Goal: Task Accomplishment & Management: Manage account settings

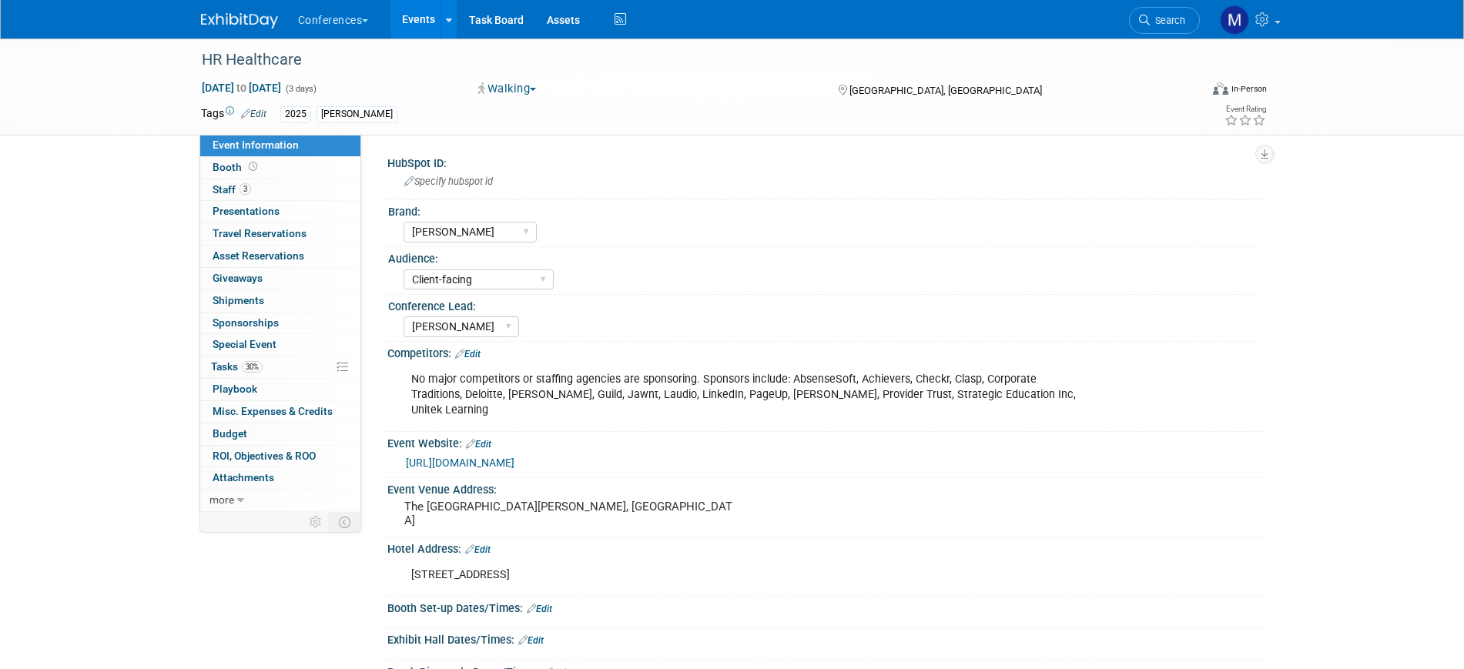
select select "[PERSON_NAME]"
select select "Client-facing"
select select "[PERSON_NAME]"
drag, startPoint x: 247, startPoint y: 365, endPoint x: 247, endPoint y: 348, distance: 16.9
click at [247, 365] on span "30%" at bounding box center [252, 367] width 21 height 12
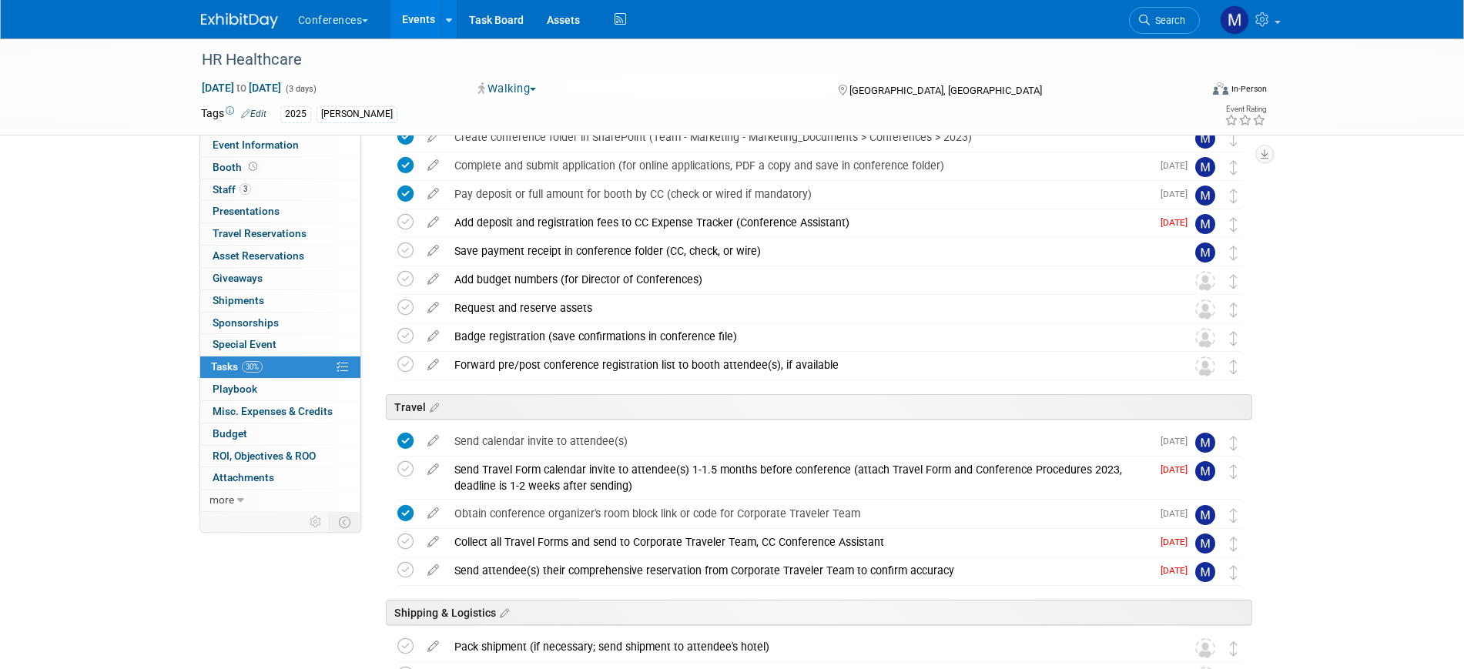
scroll to position [387, 0]
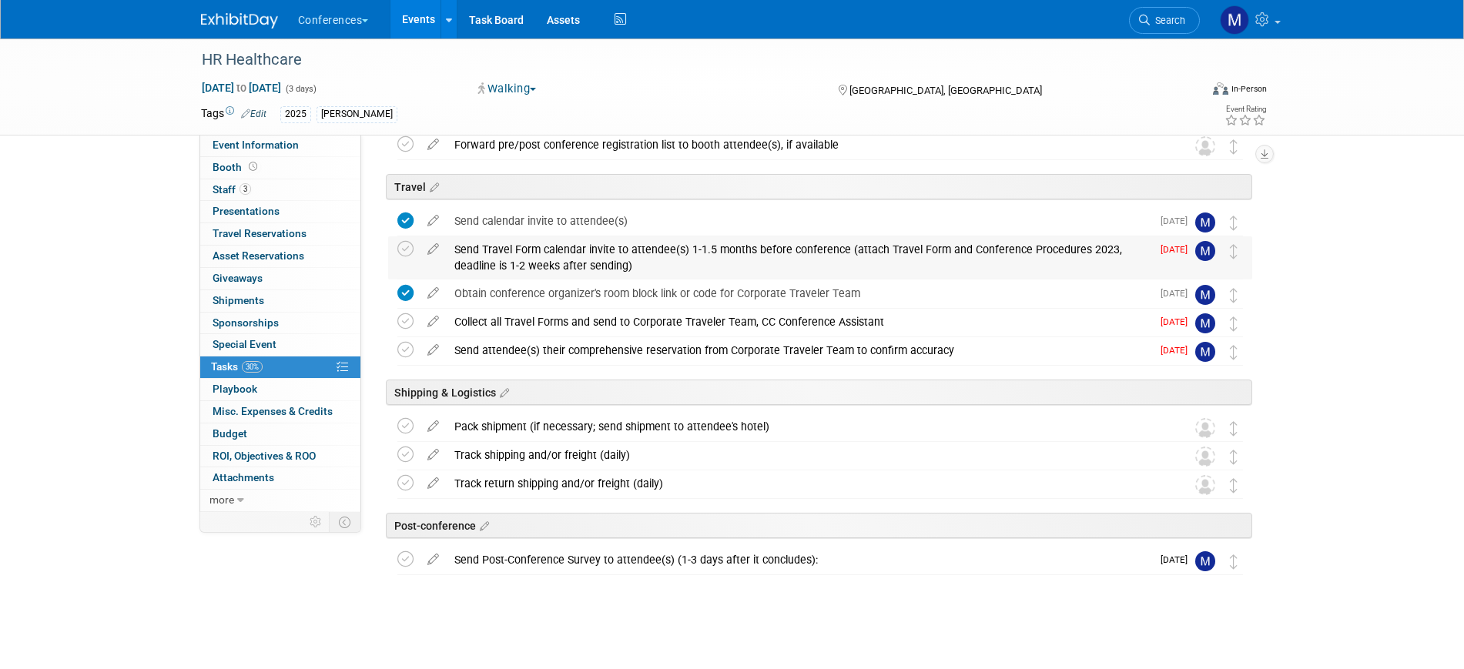
click at [534, 253] on div "Send Travel Form calendar invite to attendee(s) 1-1.5 months before conference …" at bounding box center [799, 258] width 705 height 42
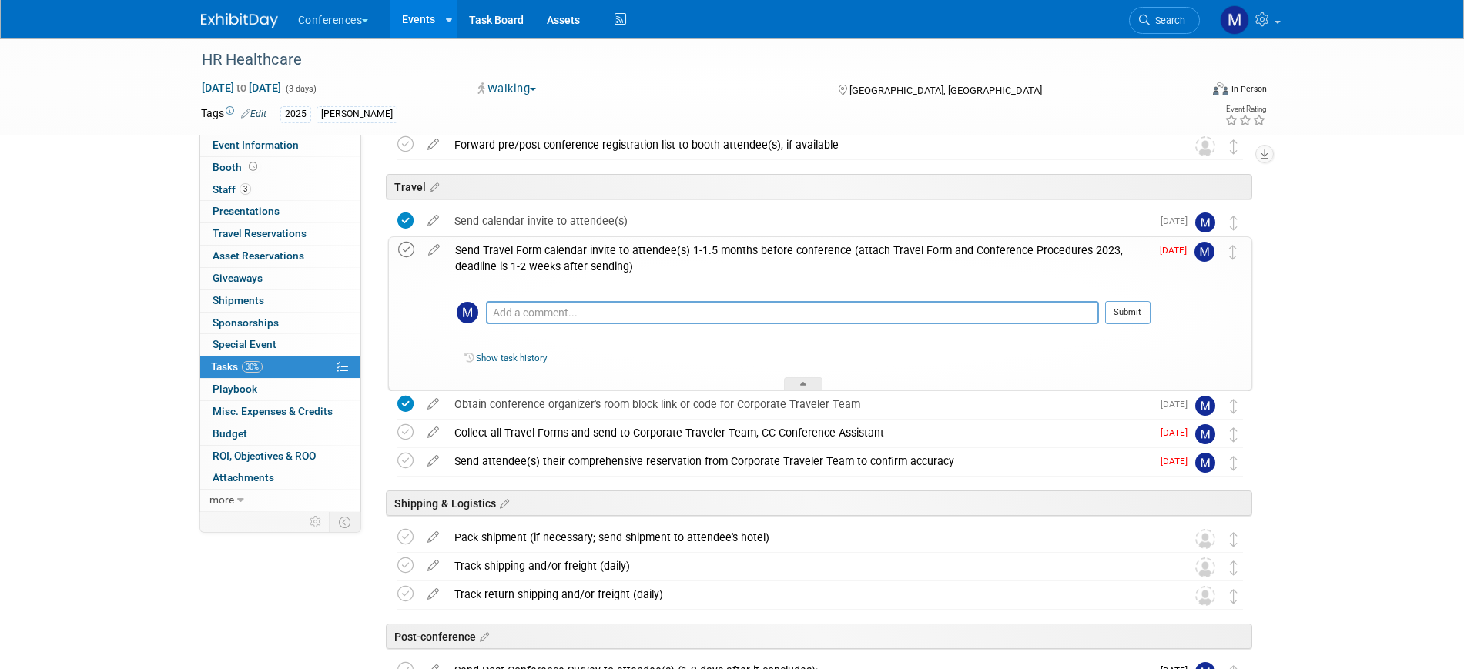
click at [409, 246] on icon at bounding box center [406, 250] width 16 height 16
click at [435, 433] on icon at bounding box center [433, 429] width 27 height 19
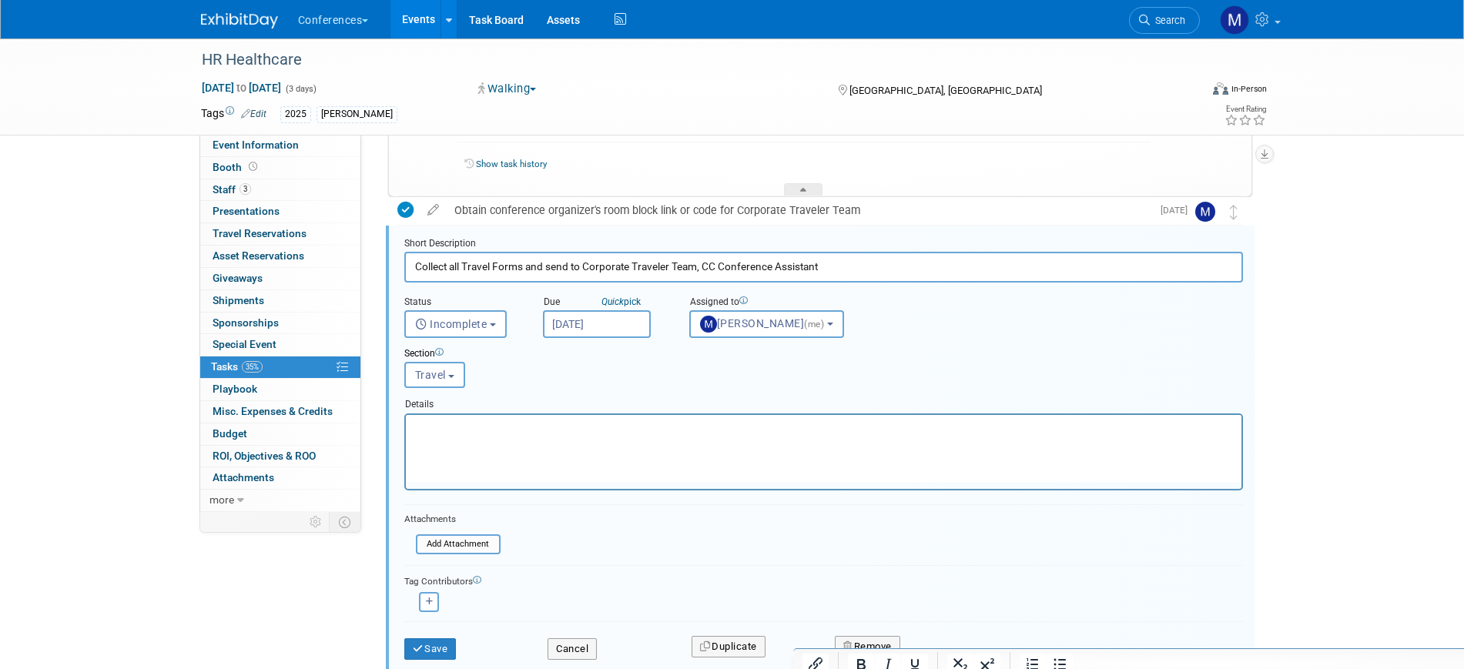
scroll to position [0, 0]
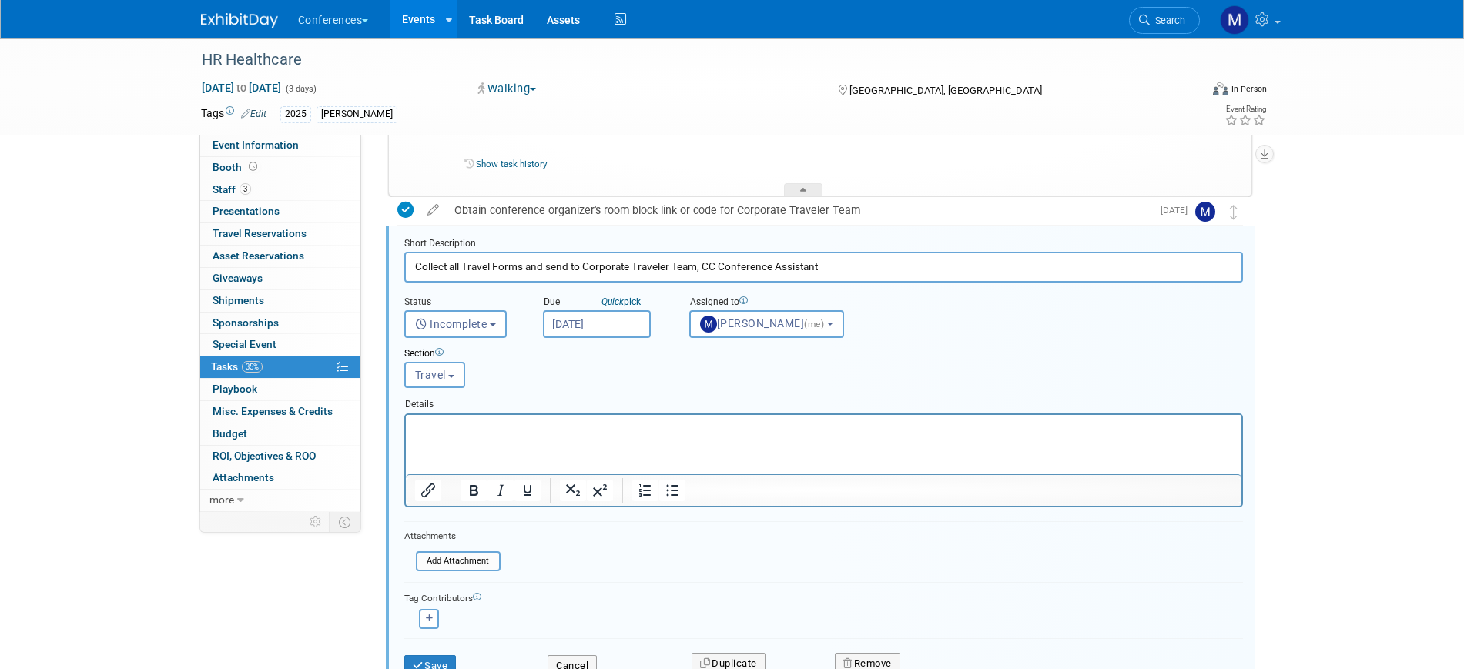
click at [567, 320] on input "Aug 29, 2025" at bounding box center [597, 324] width 108 height 28
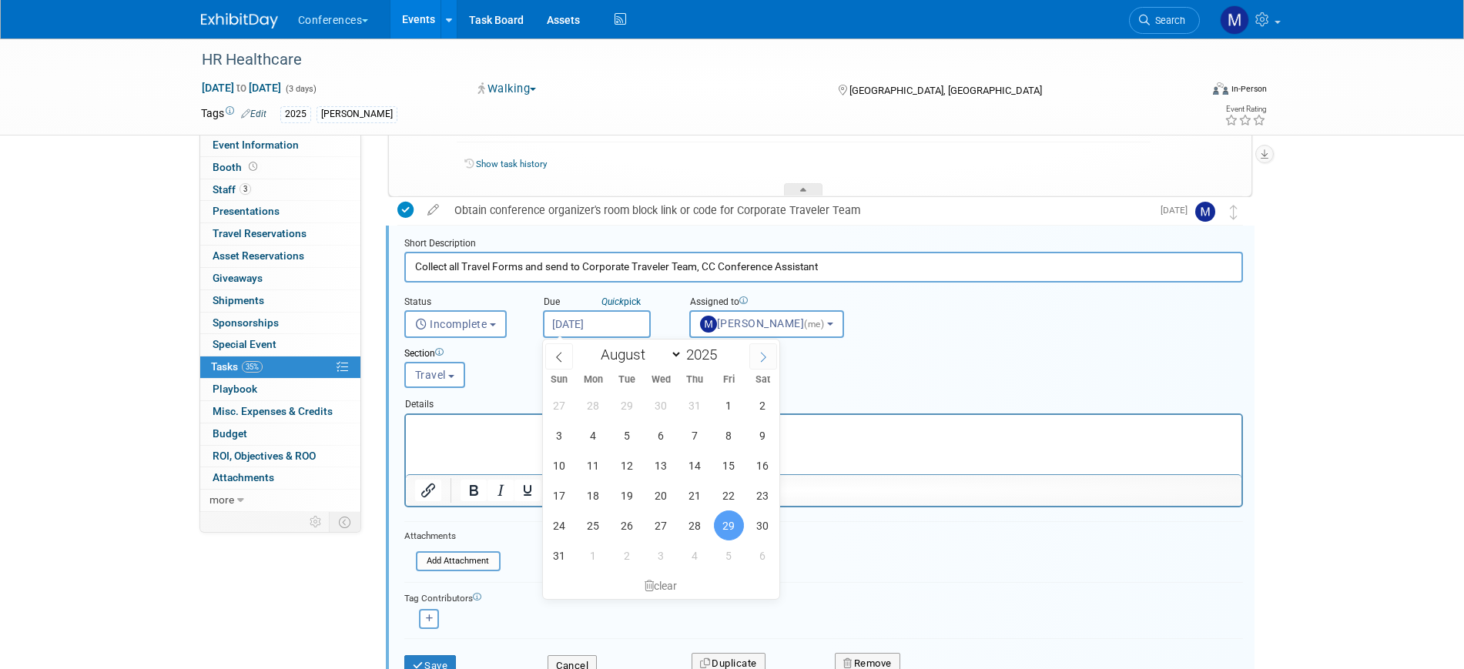
click at [769, 352] on icon at bounding box center [763, 357] width 11 height 11
select select "8"
click at [728, 439] on span "12" at bounding box center [729, 436] width 30 height 30
type input "Sep 12, 2025"
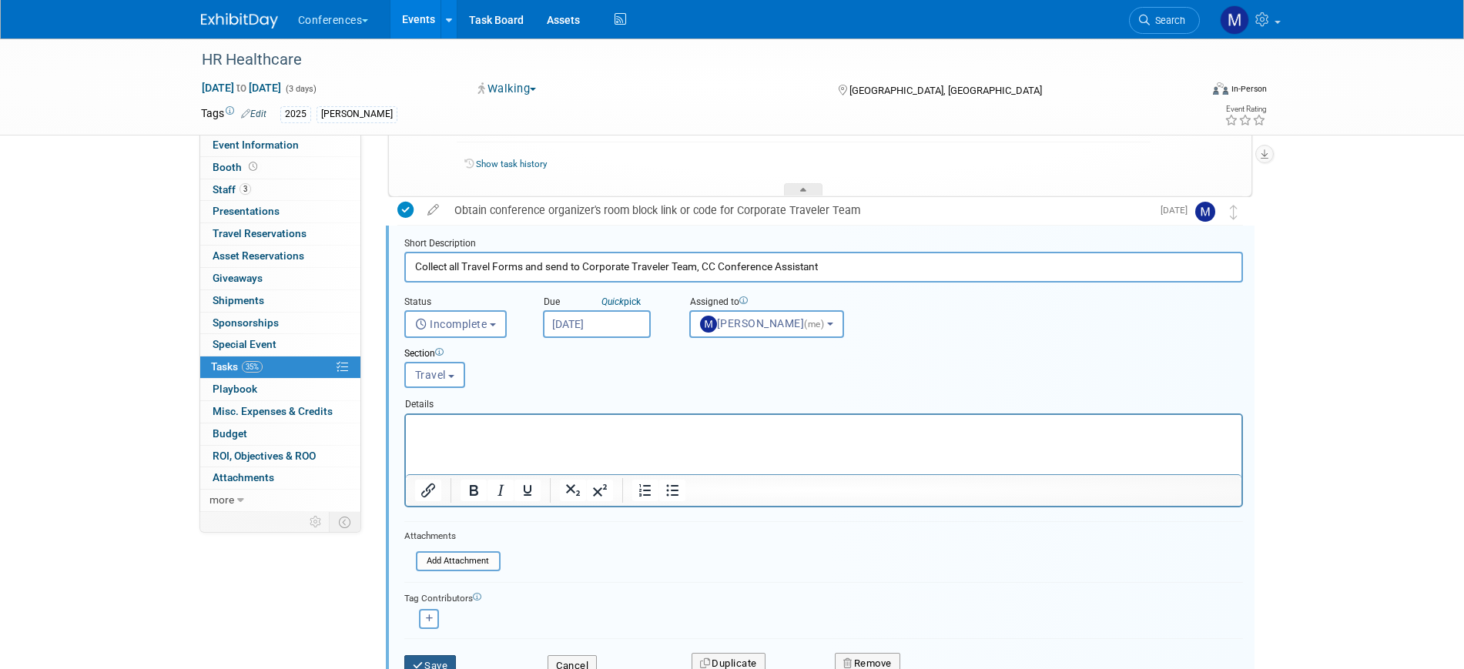
click at [438, 658] on button "Save" at bounding box center [430, 667] width 52 height 22
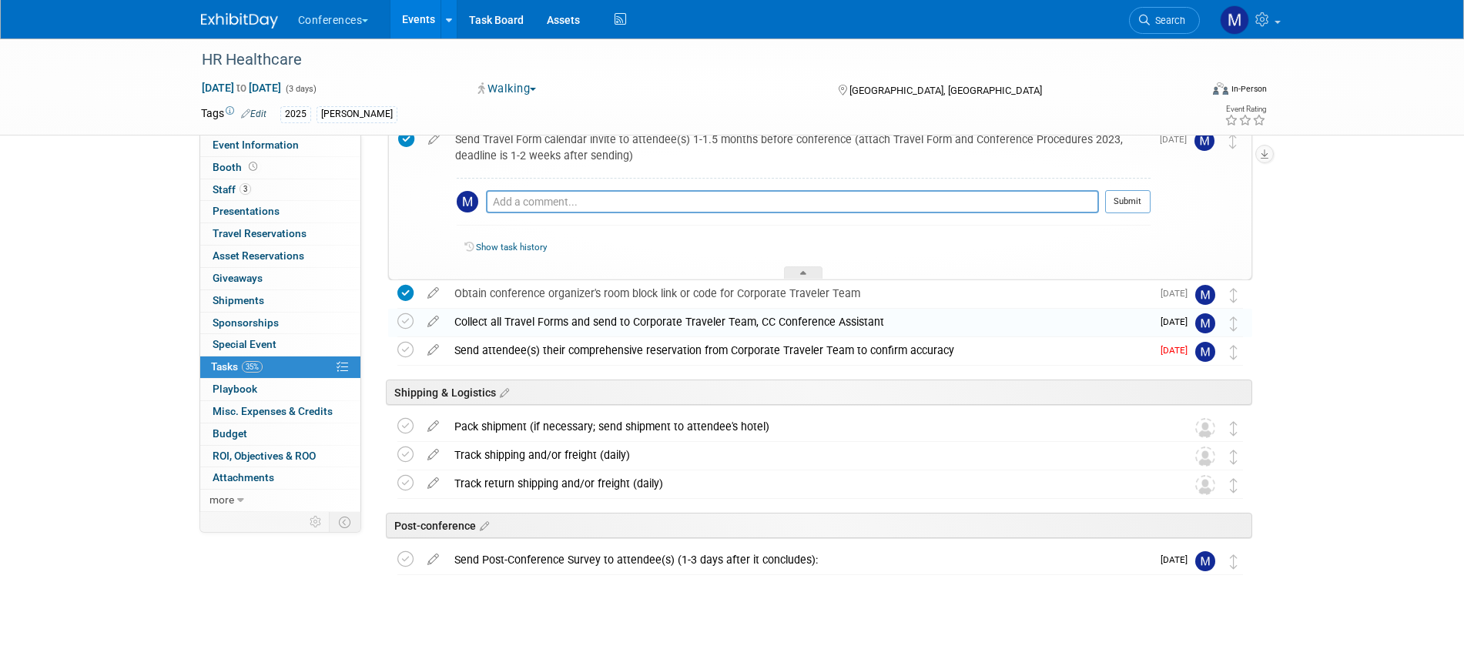
scroll to position [498, 0]
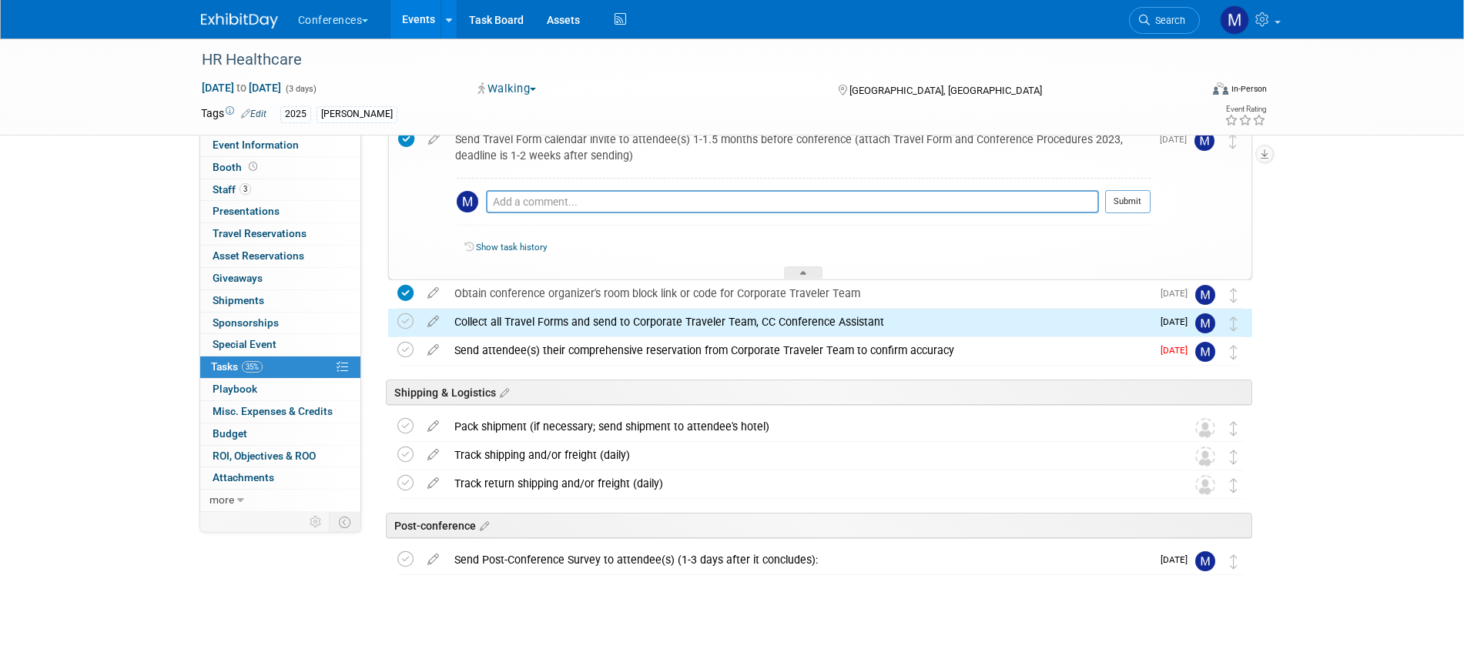
click at [501, 317] on div "Collect all Travel Forms and send to Corporate Traveler Team, CC Conference Ass…" at bounding box center [799, 322] width 705 height 26
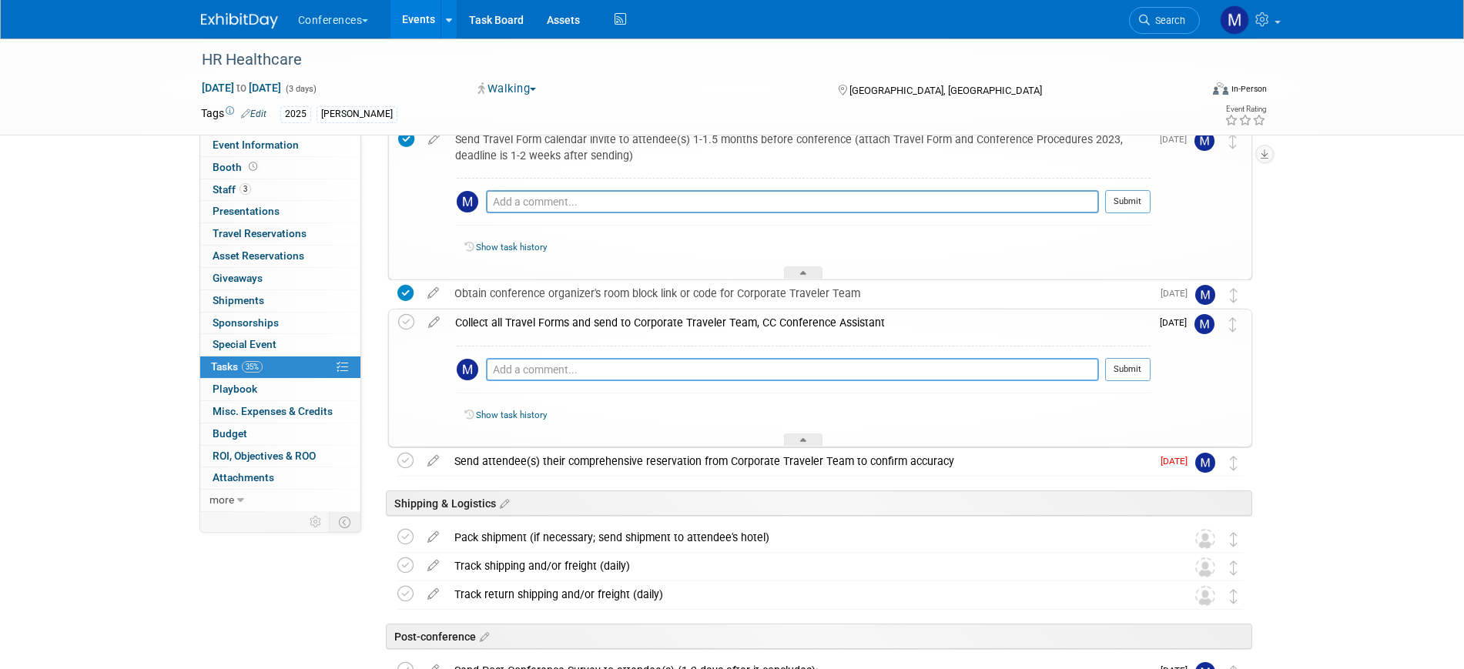
click at [498, 367] on textarea at bounding box center [792, 369] width 613 height 23
type textarea "W"
type textarea "Waiting on Darcy's"
click at [1120, 373] on button "Submit" at bounding box center [1127, 369] width 45 height 23
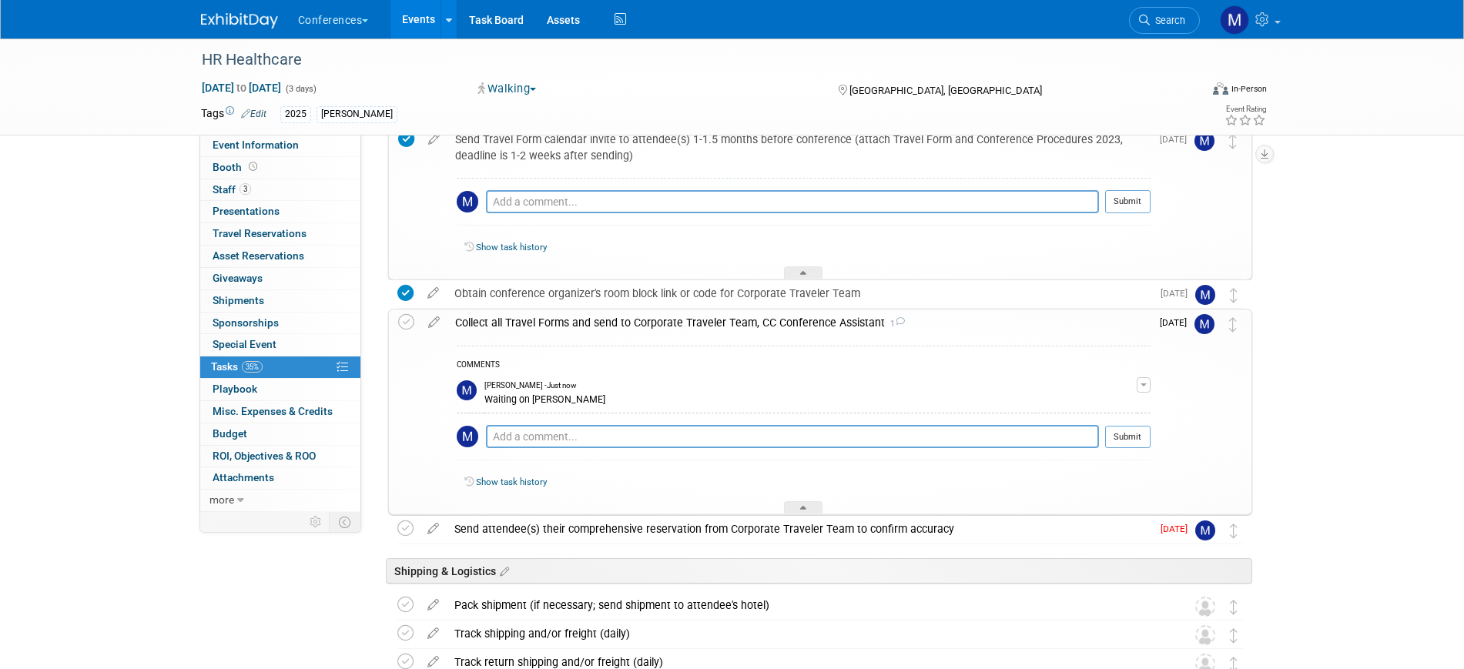
click at [648, 329] on div "Collect all Travel Forms and send to Corporate Traveler Team, CC Conference Ass…" at bounding box center [799, 323] width 703 height 26
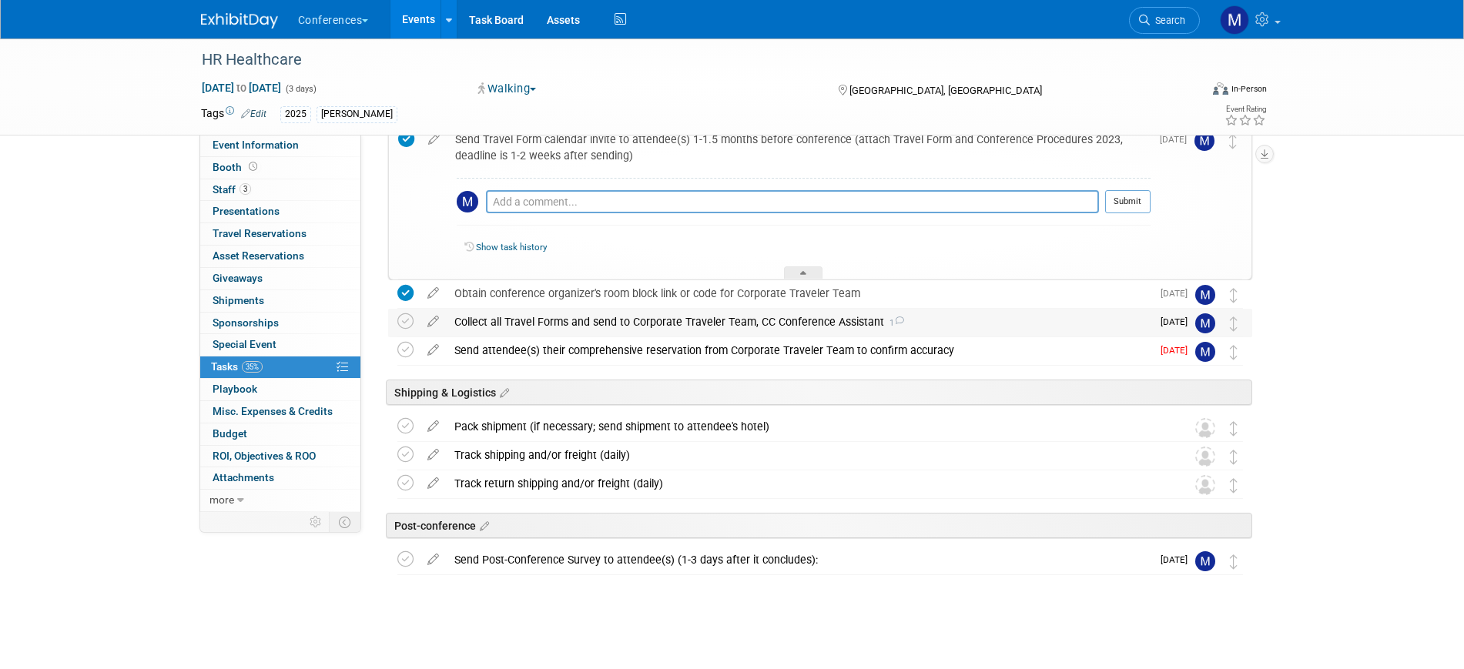
scroll to position [305, 0]
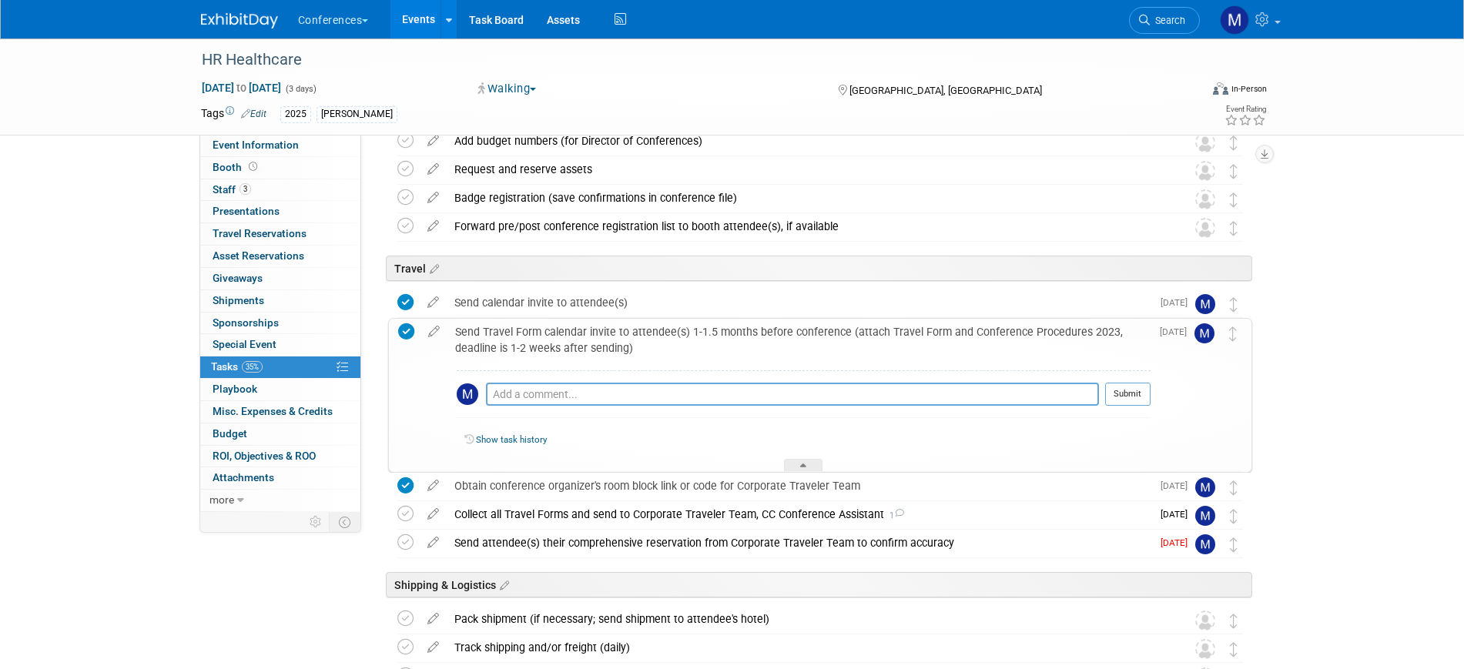
click at [737, 334] on div "Send Travel Form calendar invite to attendee(s) 1-1.5 months before conference …" at bounding box center [799, 340] width 703 height 42
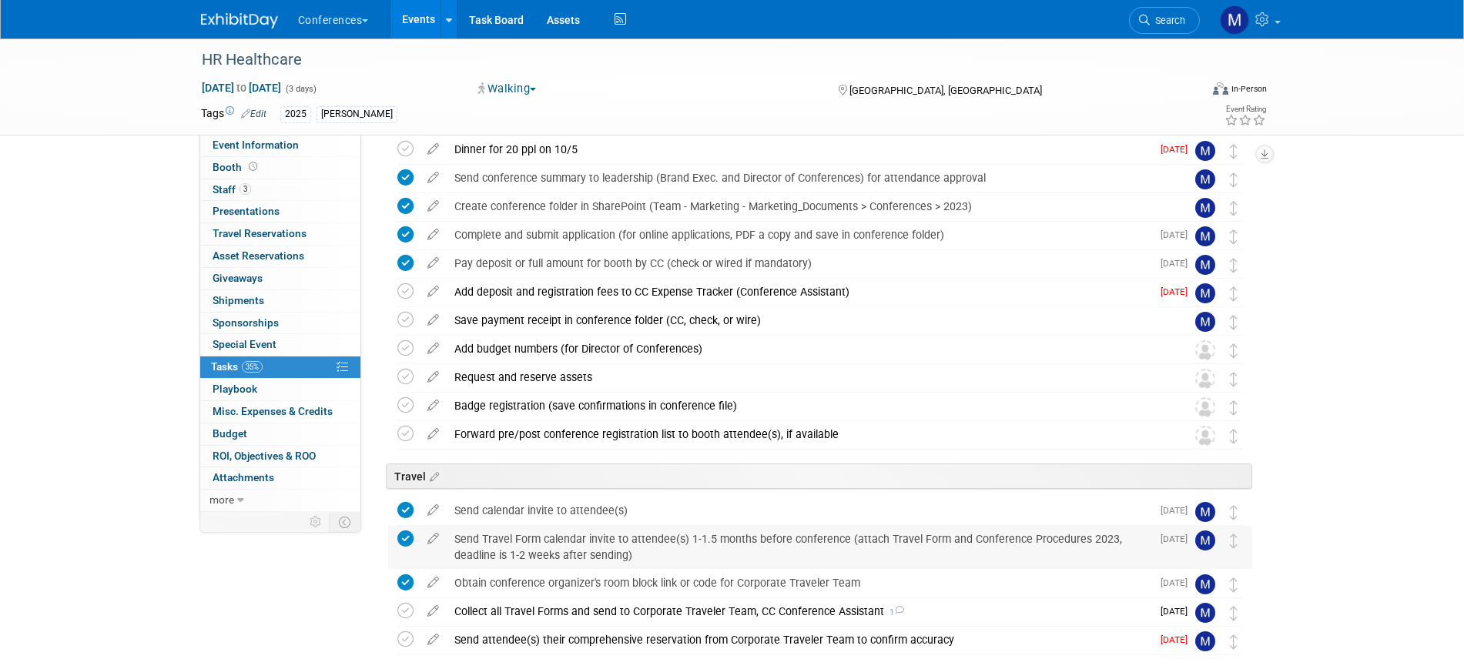
scroll to position [0, 0]
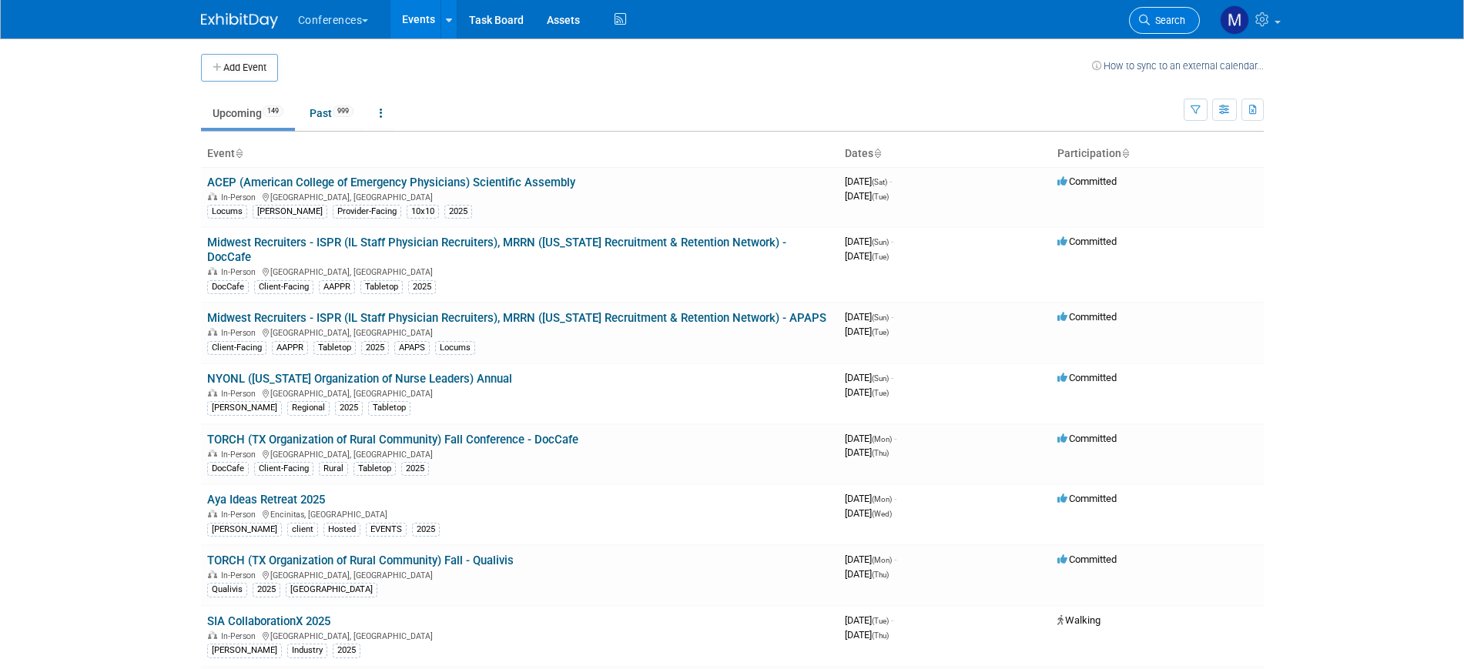
click at [1137, 22] on link "Search" at bounding box center [1164, 20] width 71 height 27
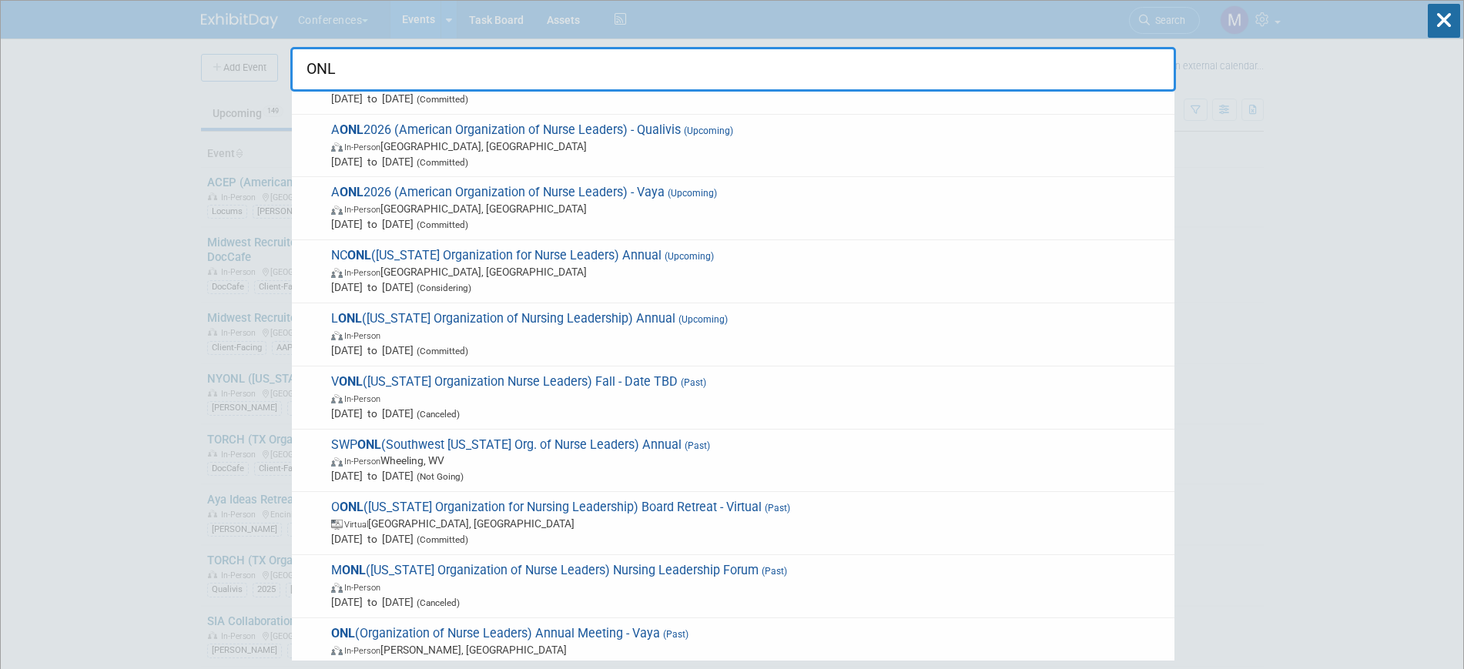
scroll to position [963, 0]
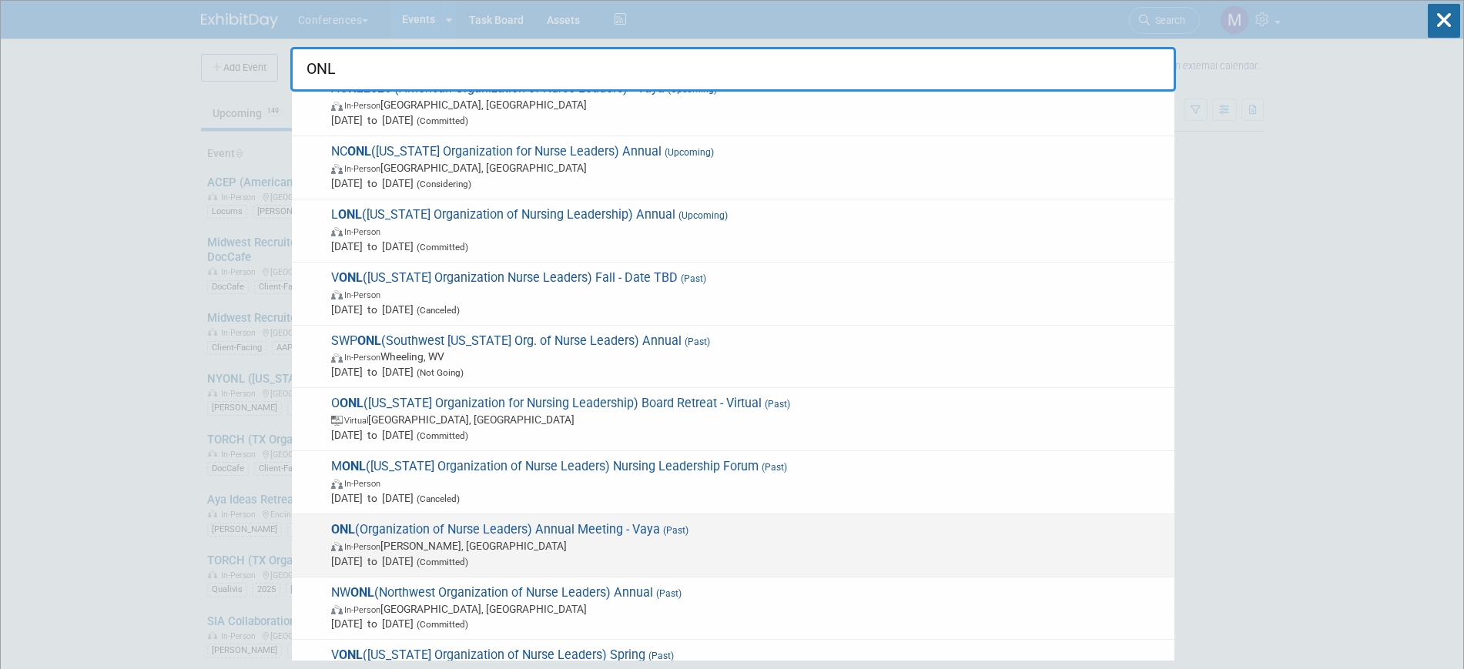
type input "ONL"
click at [558, 544] on span "In-Person Carroll, NH" at bounding box center [749, 545] width 836 height 15
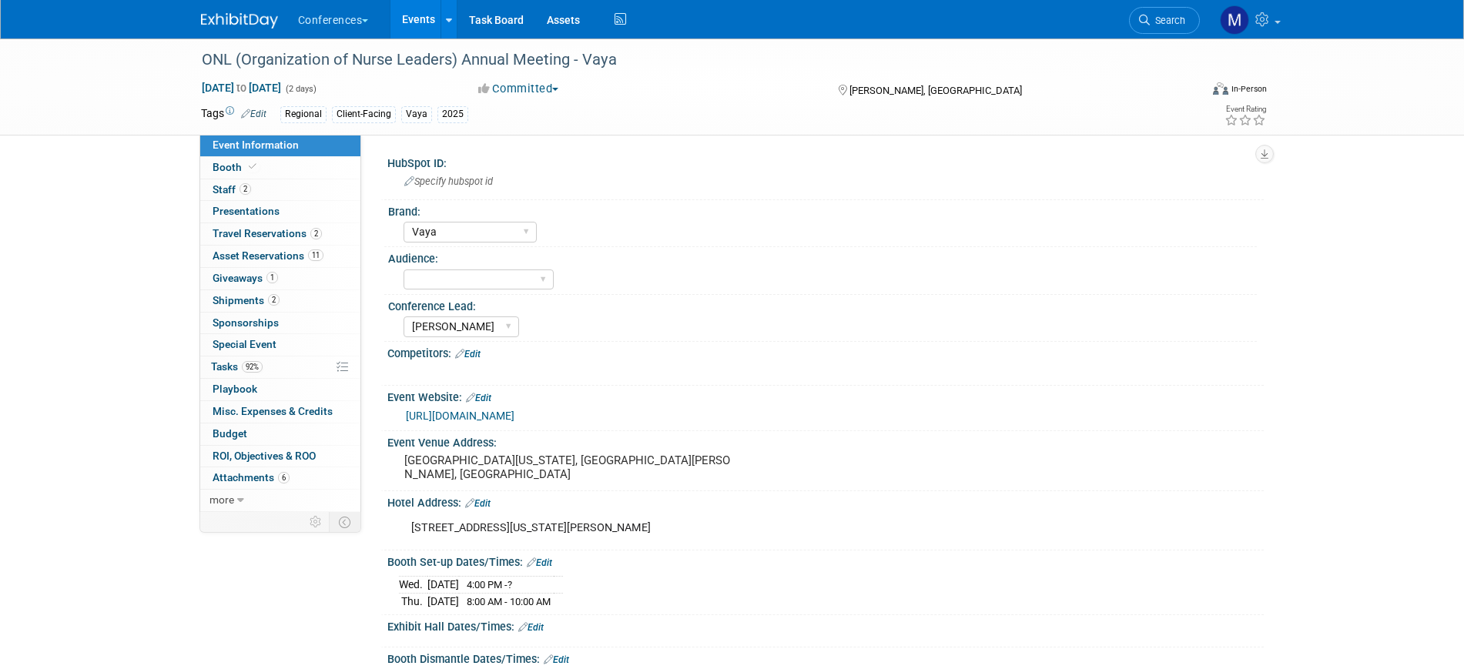
select select "Vaya"
select select "[PERSON_NAME]"
click at [228, 190] on span "Staff 2" at bounding box center [232, 189] width 39 height 12
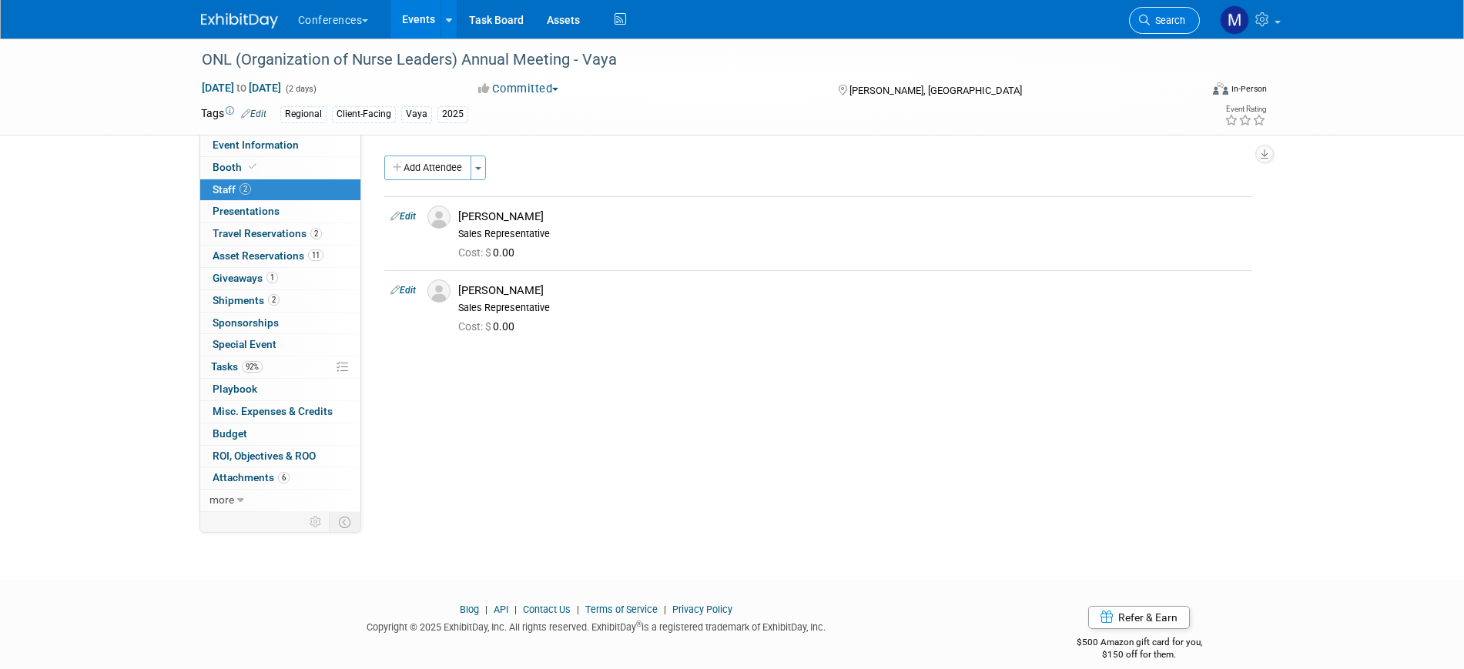
click at [1176, 15] on span "Search" at bounding box center [1167, 21] width 35 height 12
